Goal: Information Seeking & Learning: Learn about a topic

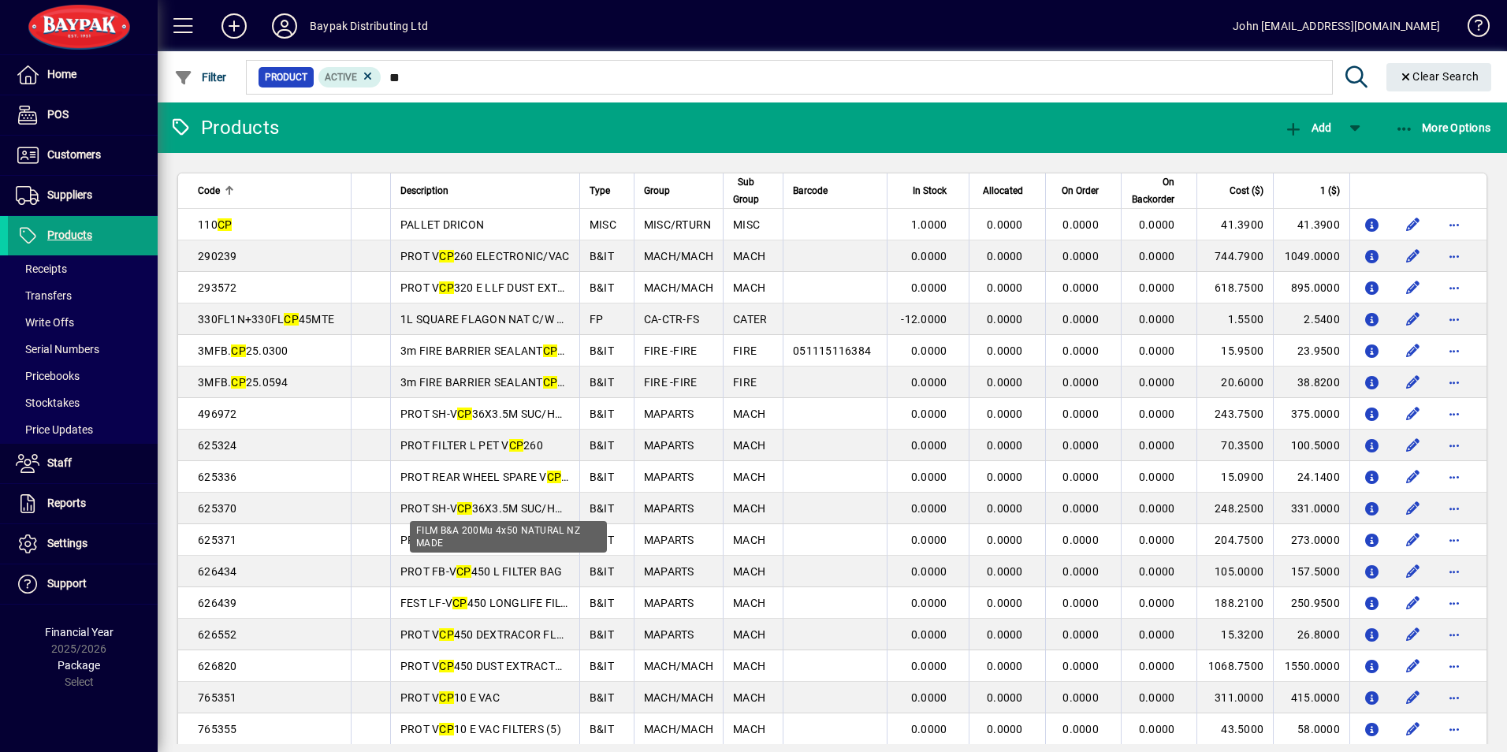
scroll to position [1734, 0]
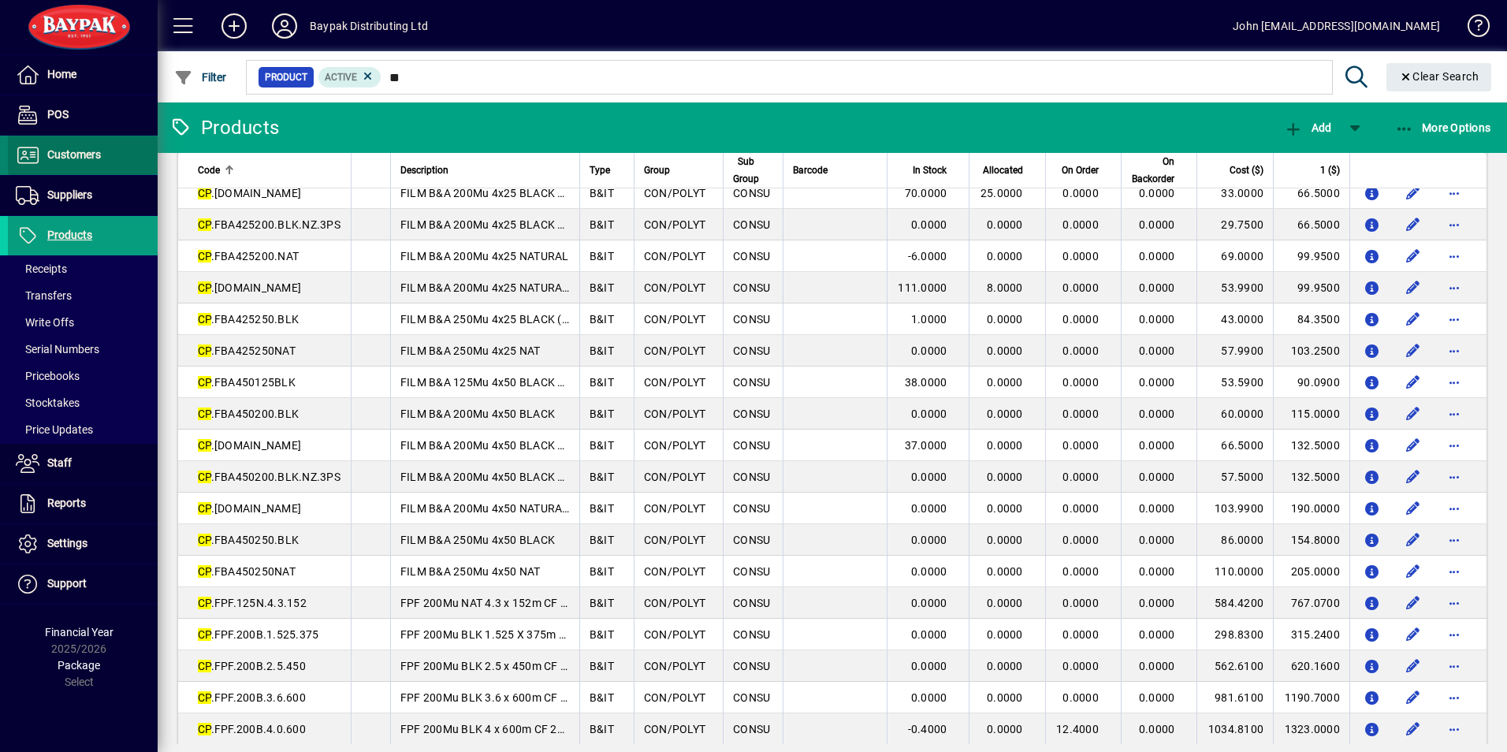
click at [73, 151] on span "Customers" at bounding box center [74, 154] width 54 height 13
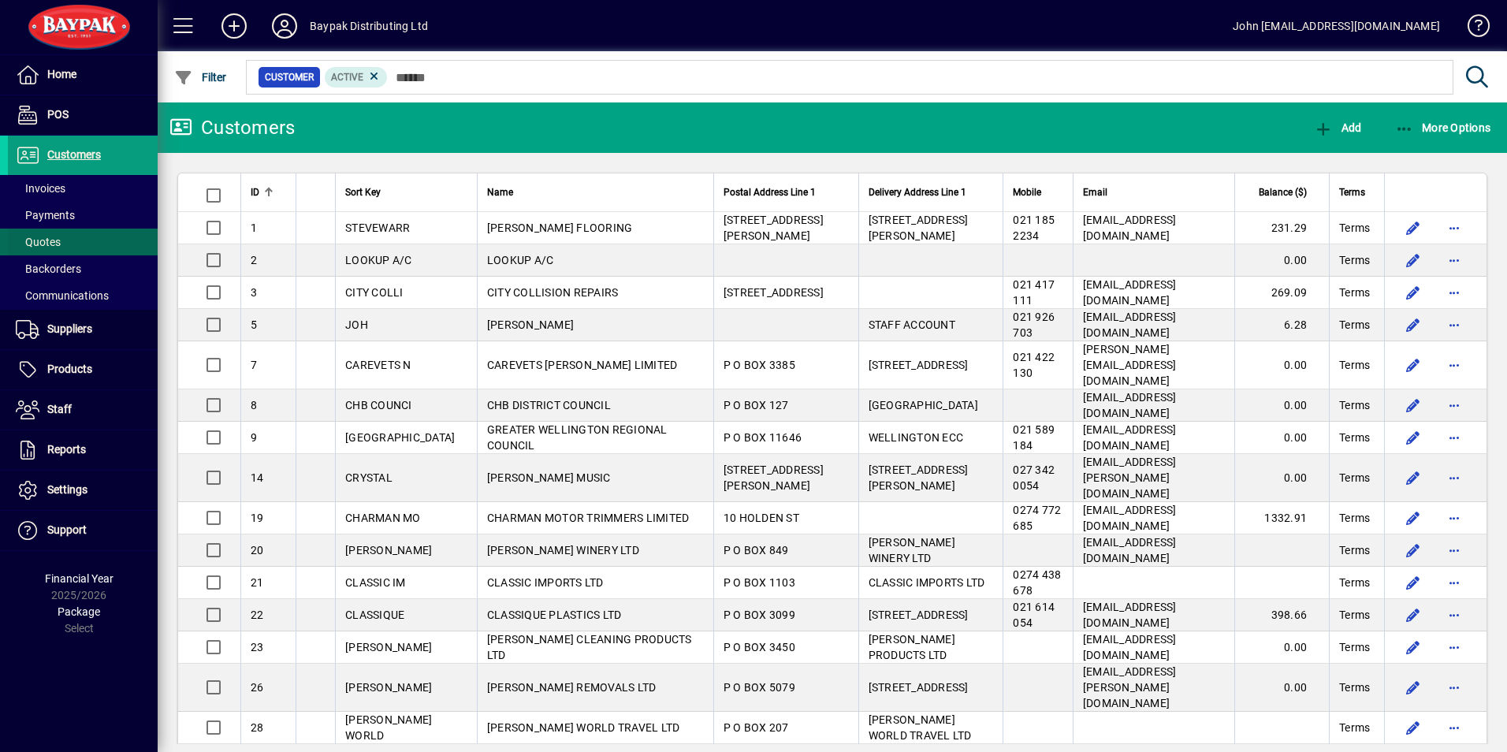
click at [43, 244] on span "Quotes" at bounding box center [38, 242] width 45 height 13
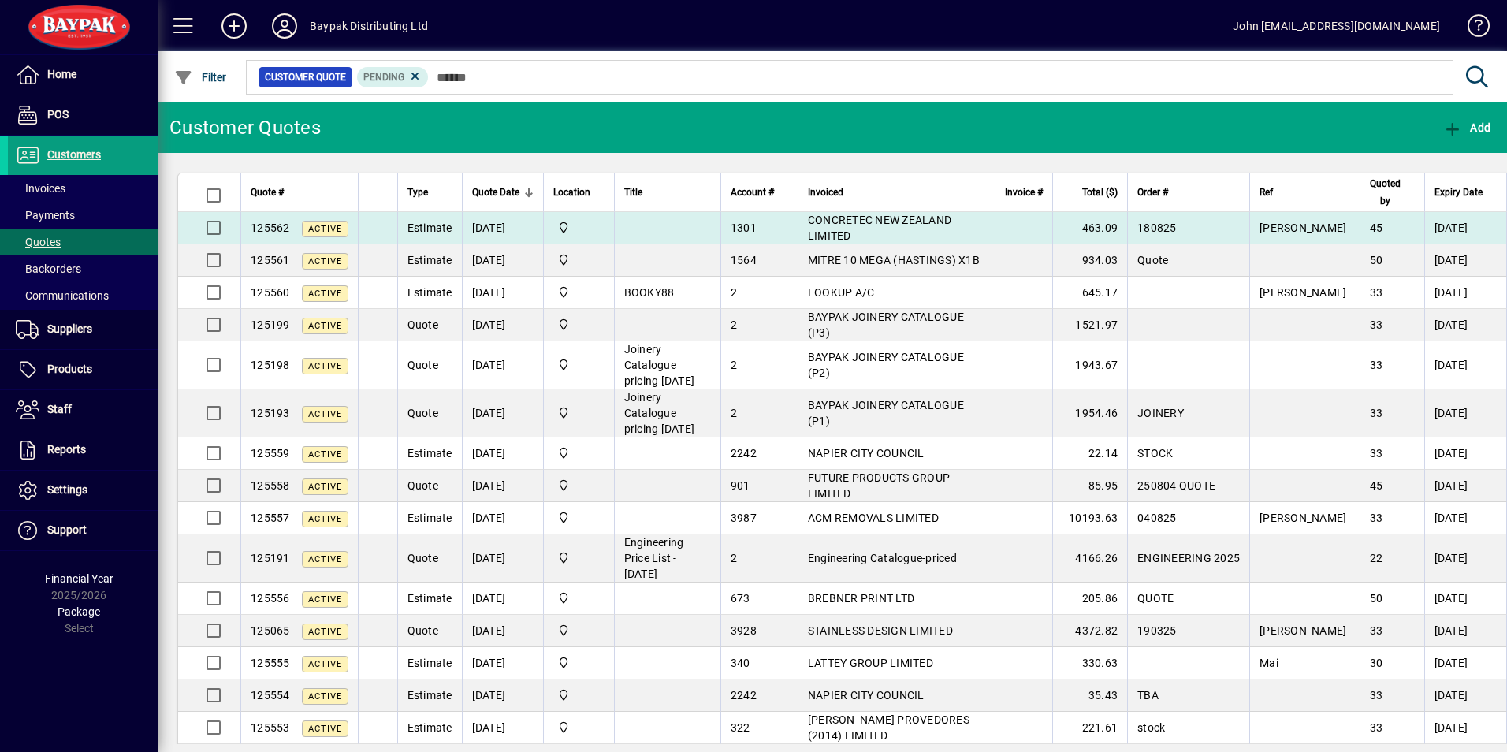
click at [822, 227] on td "CONCRETEC NEW ZEALAND LIMITED" at bounding box center [896, 228] width 197 height 32
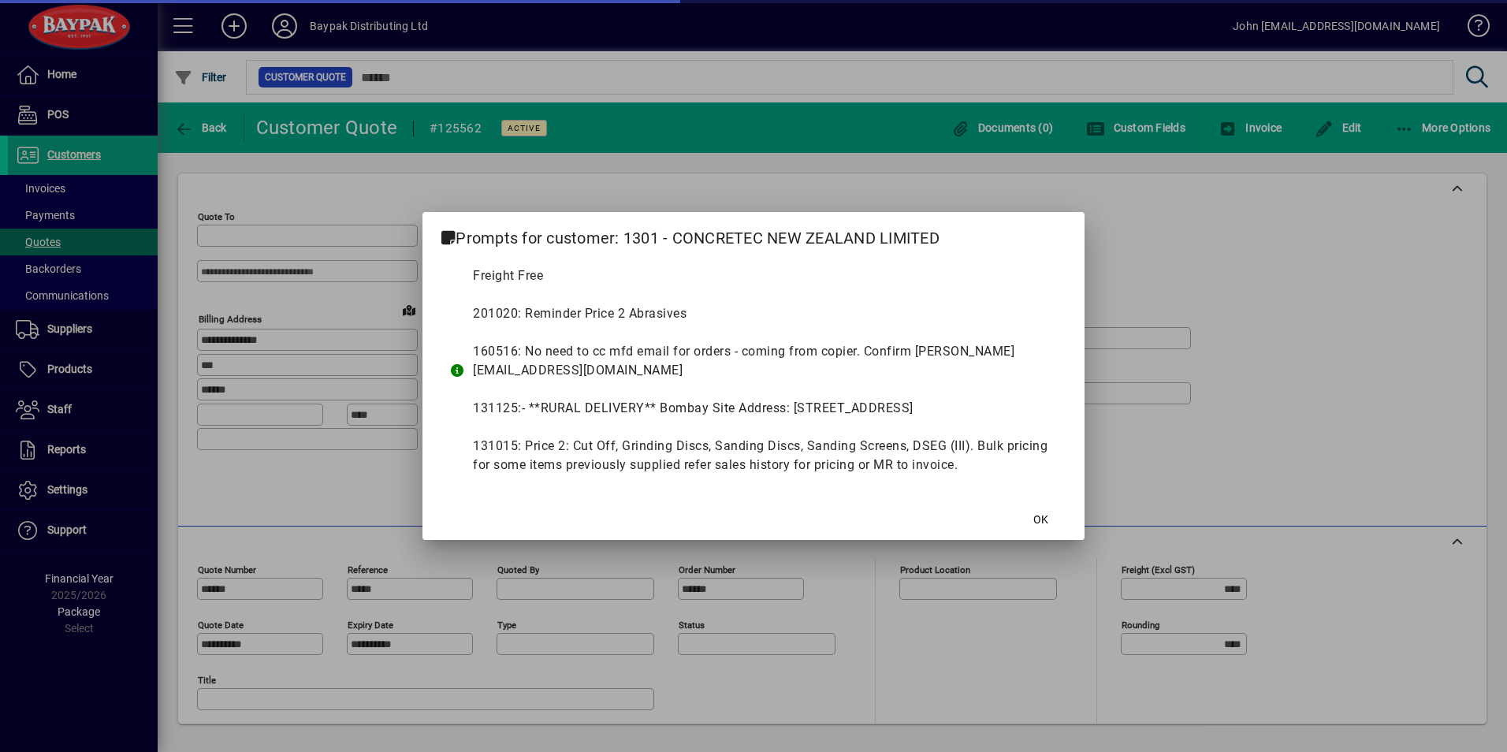
type input "**********"
type input "******"
type input "**********"
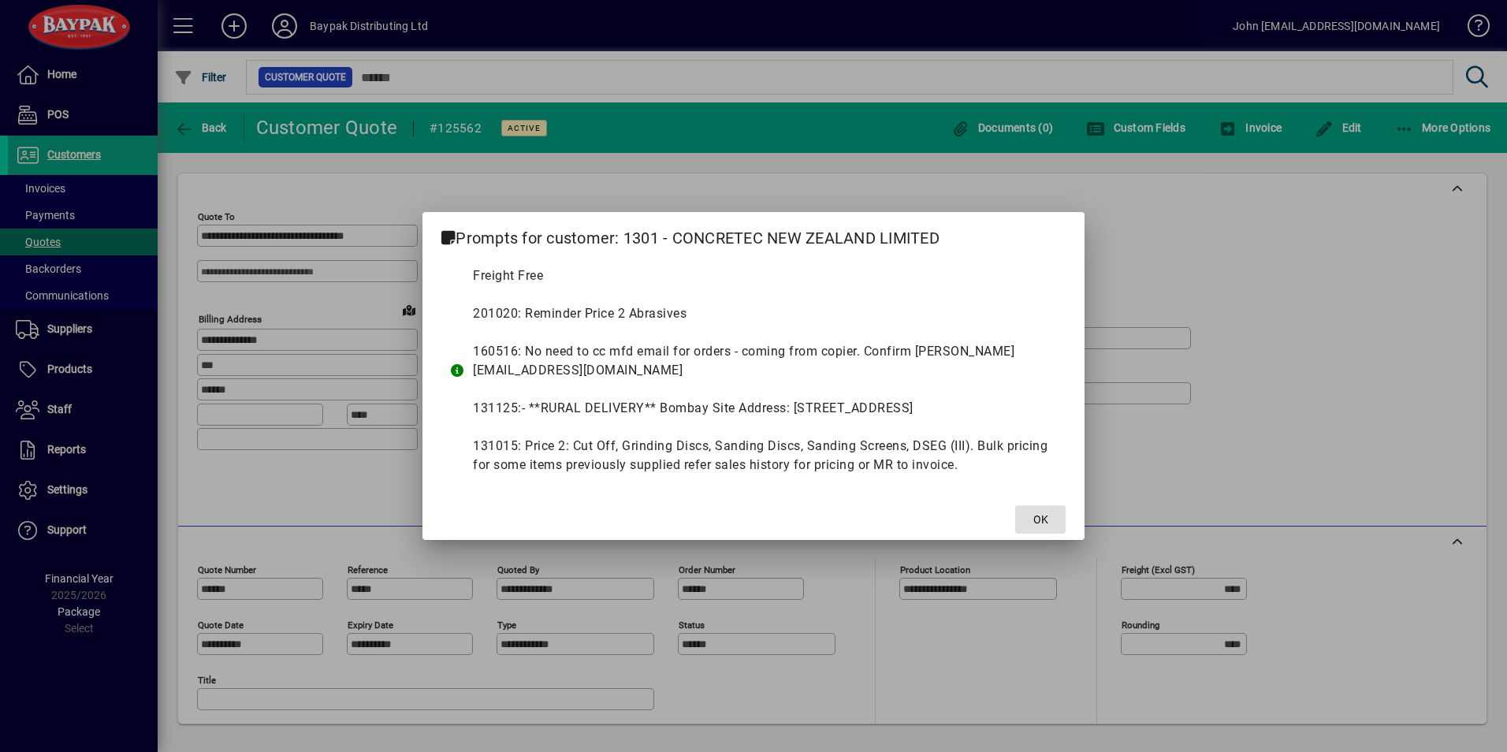
click at [1038, 514] on span "OK" at bounding box center [1041, 520] width 15 height 17
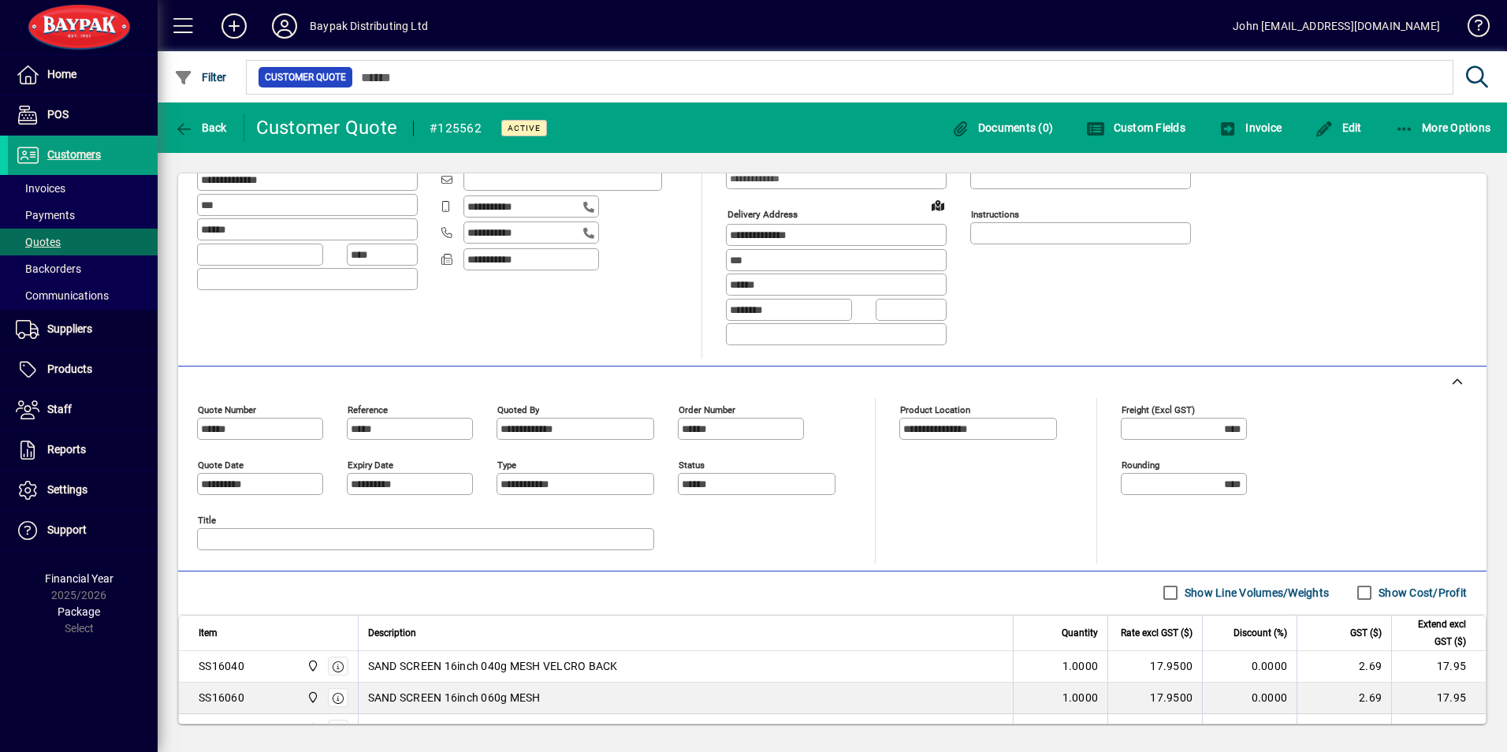
scroll to position [140, 0]
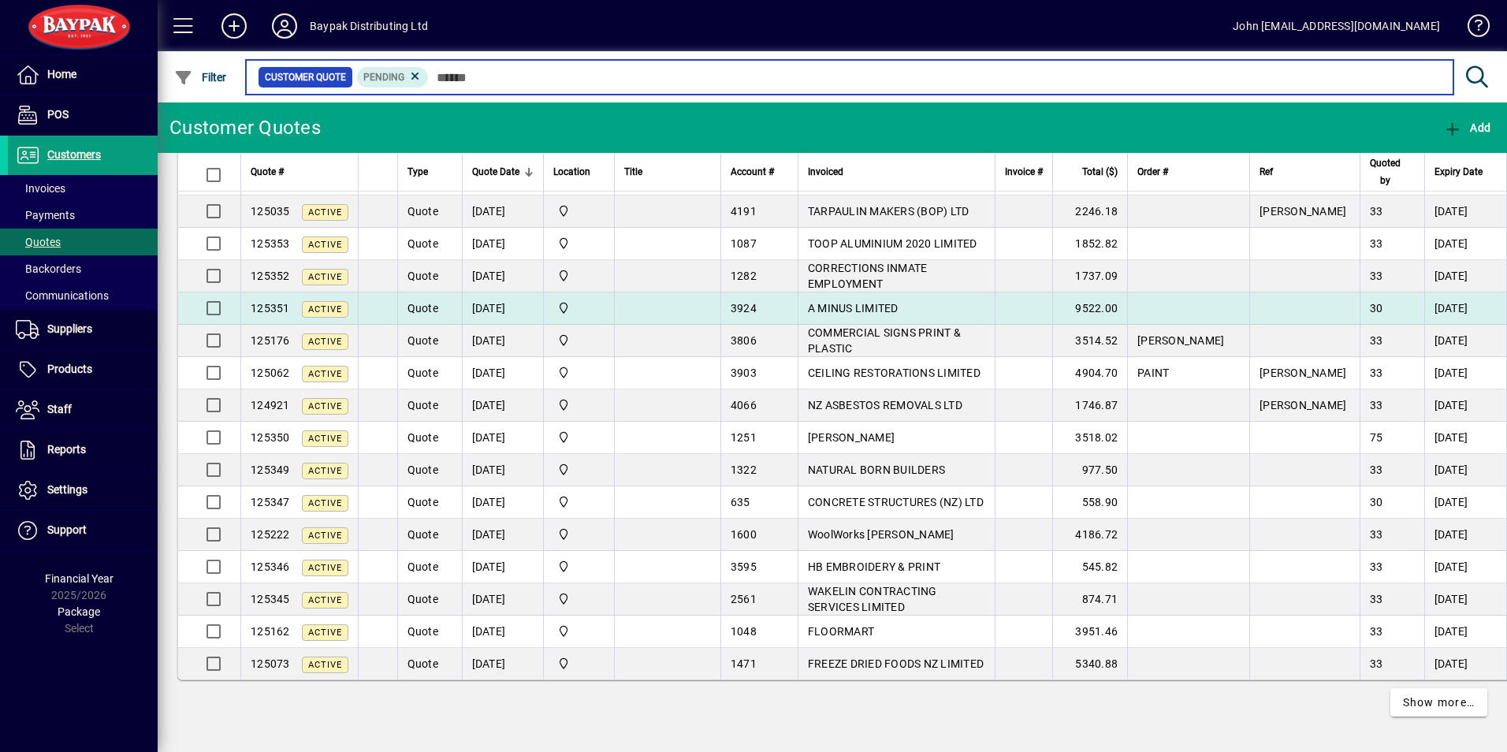
scroll to position [3379, 0]
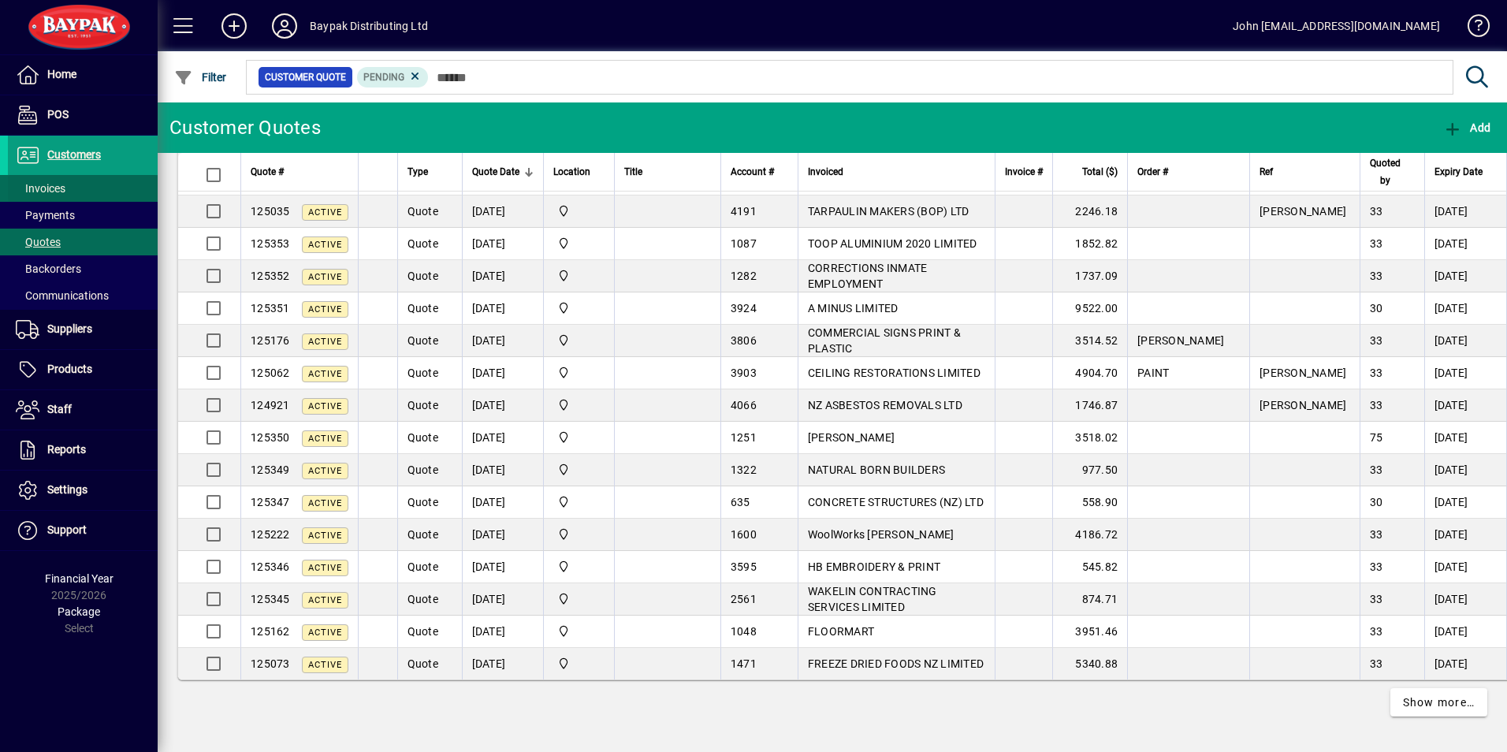
click at [50, 187] on span "Invoices" at bounding box center [41, 188] width 50 height 13
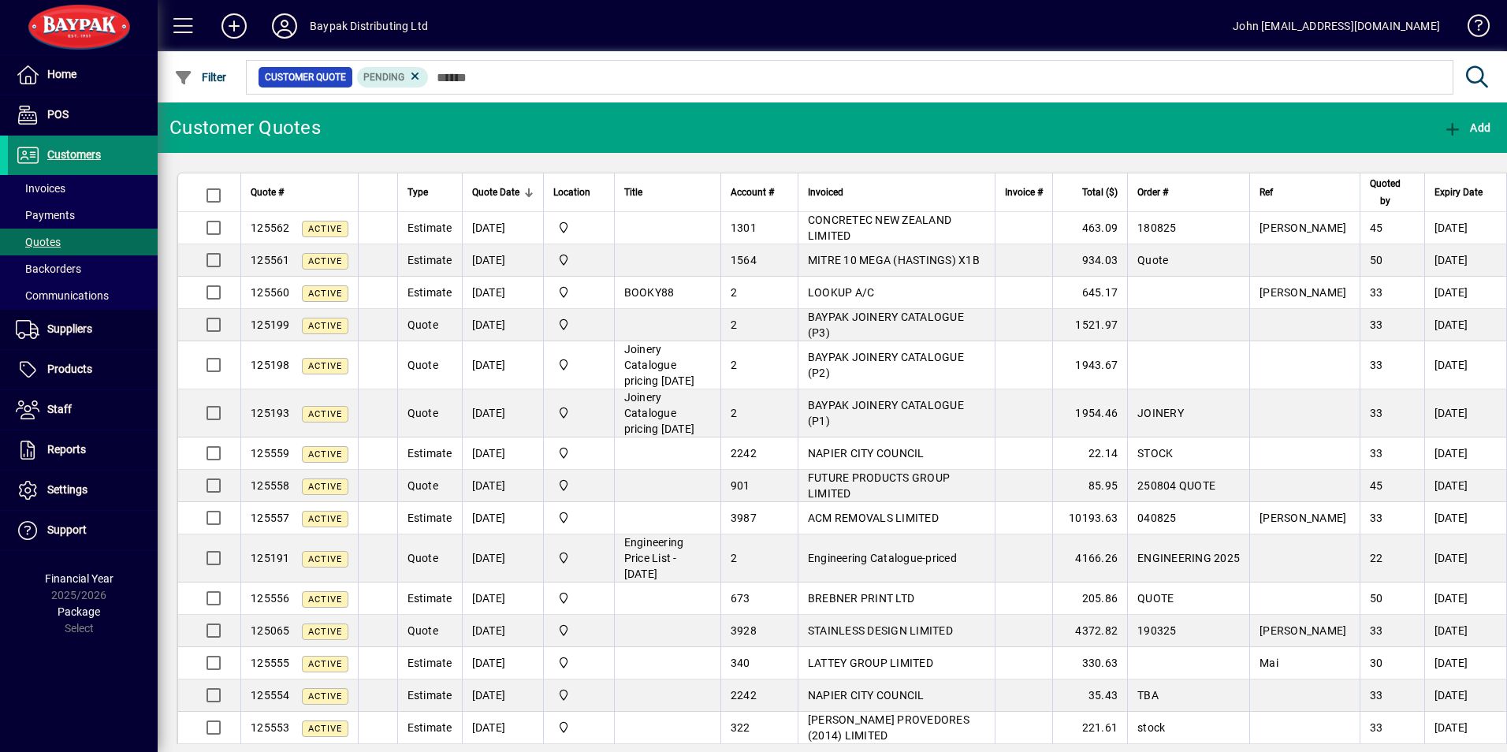
click at [80, 151] on span "Customers" at bounding box center [74, 154] width 54 height 13
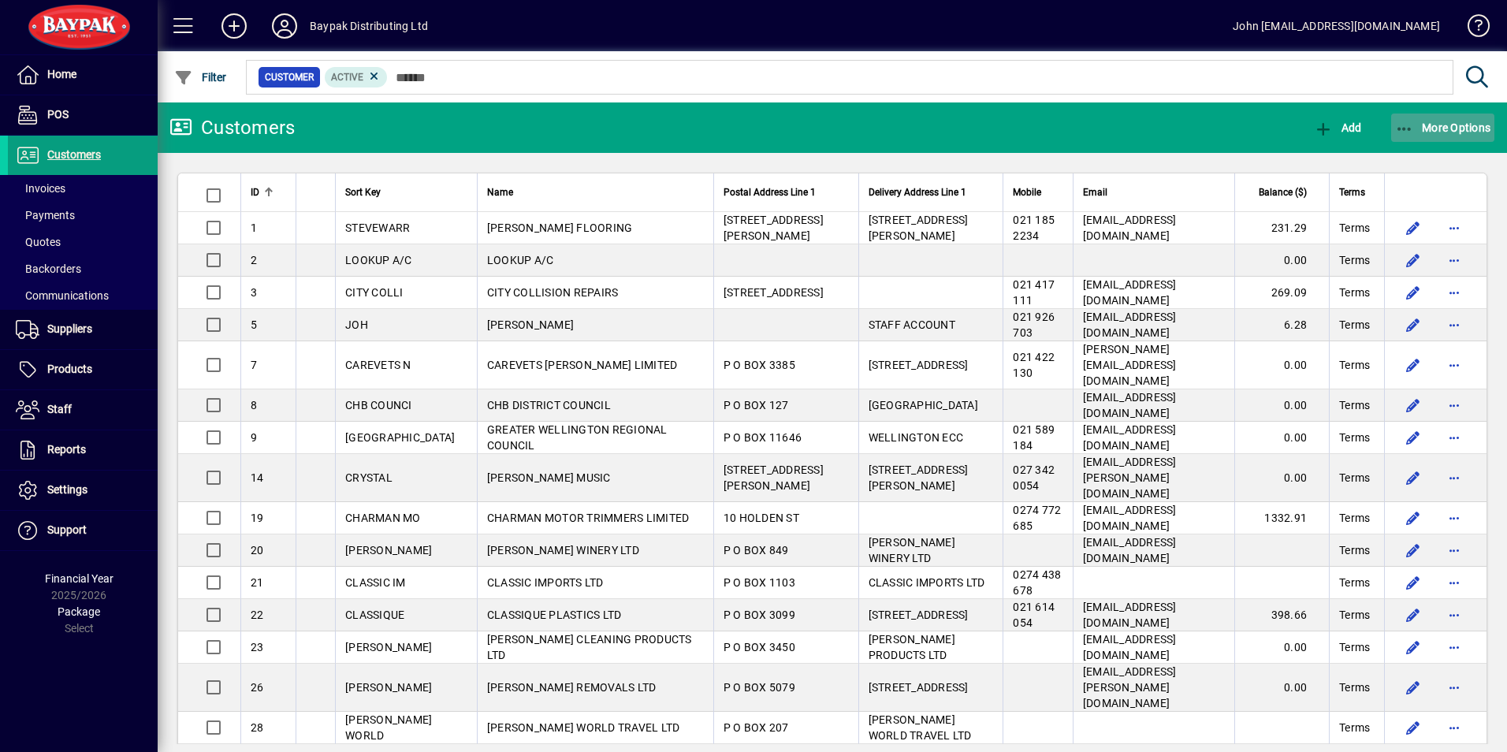
click at [1396, 126] on icon "button" at bounding box center [1405, 129] width 20 height 16
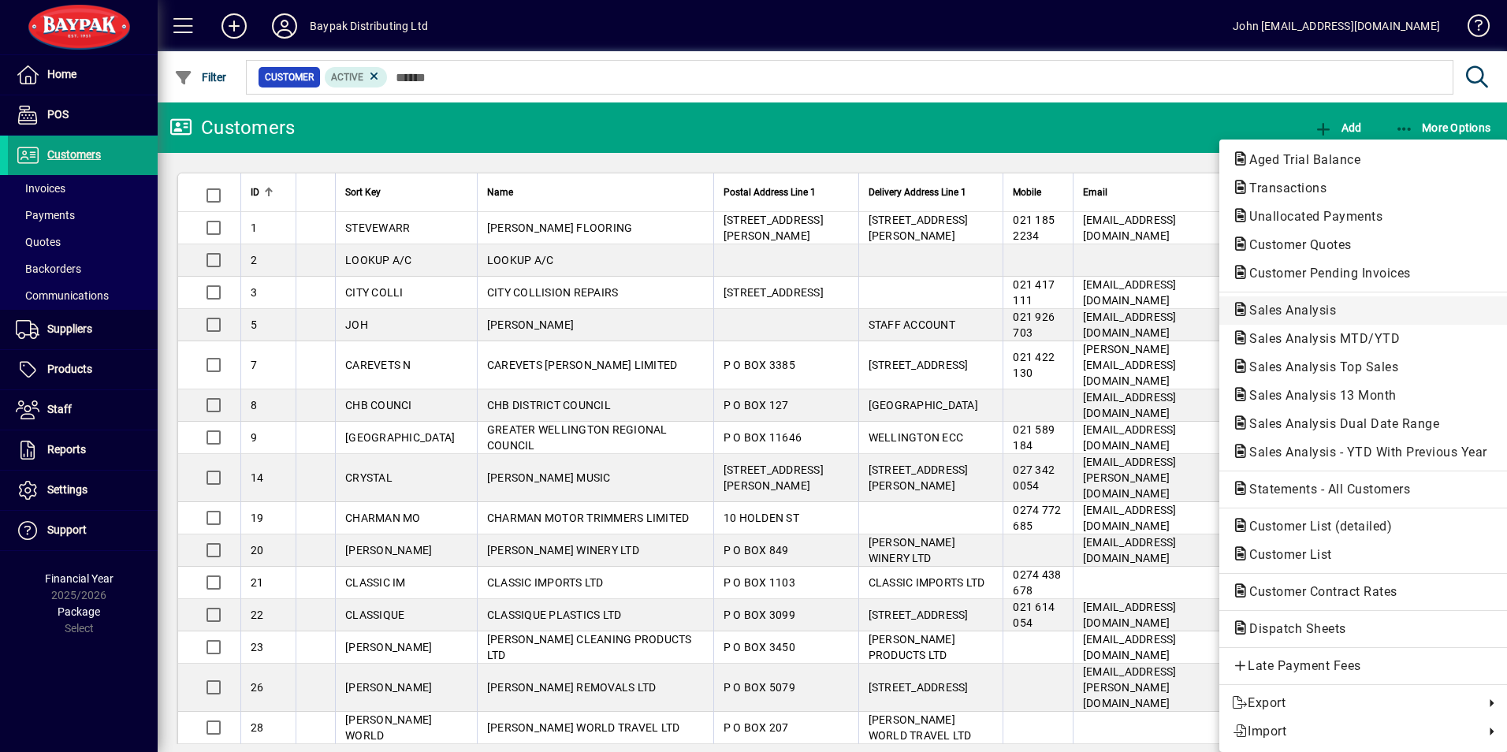
click at [1308, 307] on span "Sales Analysis" at bounding box center [1288, 310] width 112 height 15
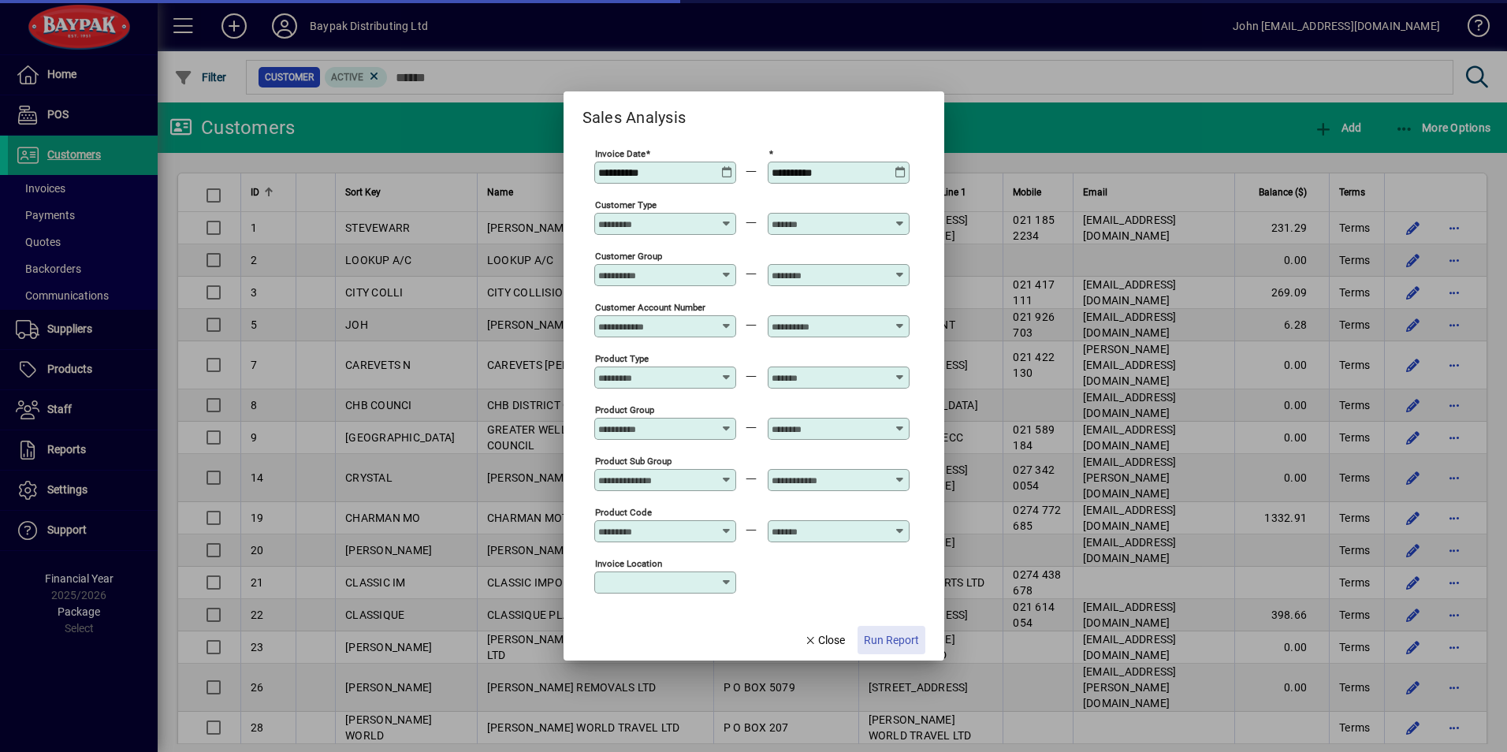
click at [891, 641] on span "Run Report" at bounding box center [891, 640] width 55 height 17
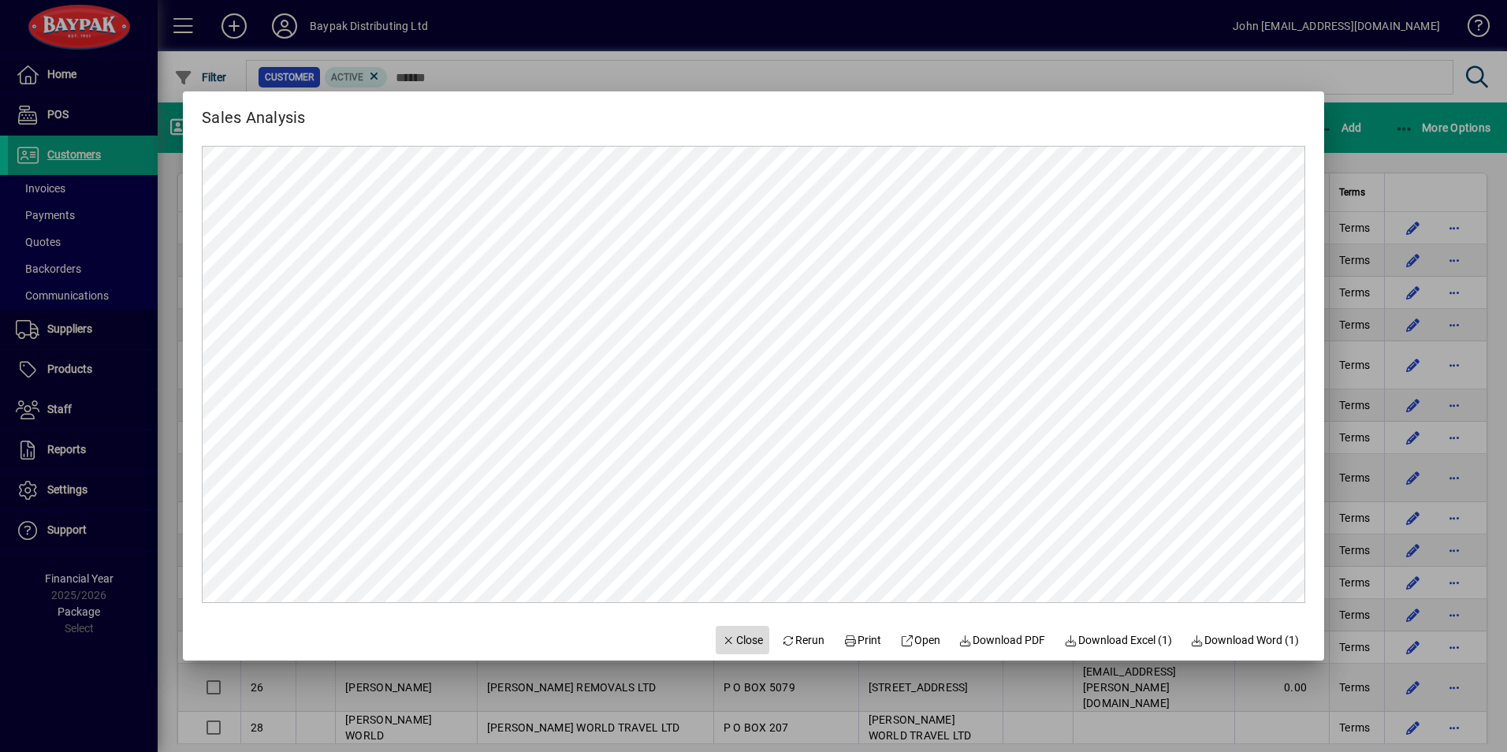
click at [732, 642] on span "Close" at bounding box center [742, 640] width 41 height 17
